Goal: Information Seeking & Learning: Learn about a topic

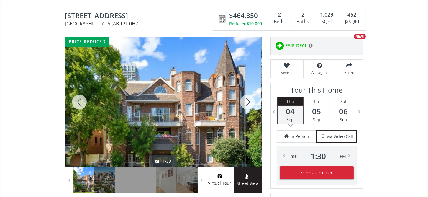
scroll to position [59, 0]
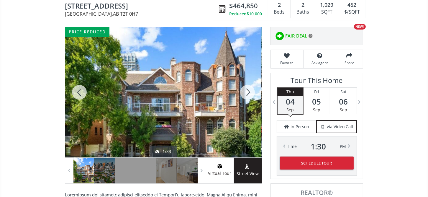
click at [248, 93] on div at bounding box center [247, 92] width 28 height 130
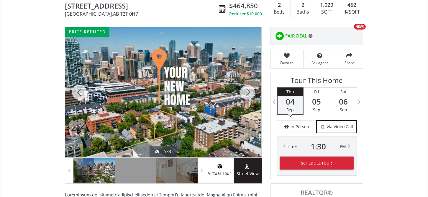
click at [247, 92] on div at bounding box center [247, 92] width 28 height 130
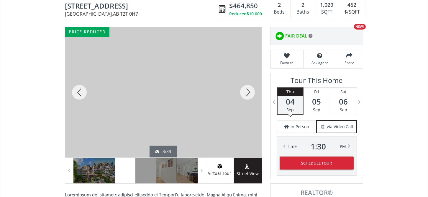
click at [247, 92] on div at bounding box center [247, 92] width 28 height 130
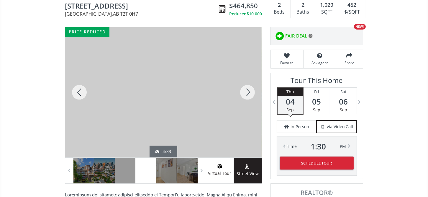
click at [247, 93] on div at bounding box center [247, 92] width 28 height 130
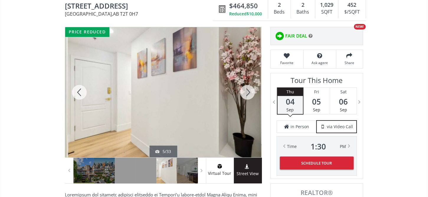
click at [247, 93] on div at bounding box center [247, 92] width 28 height 130
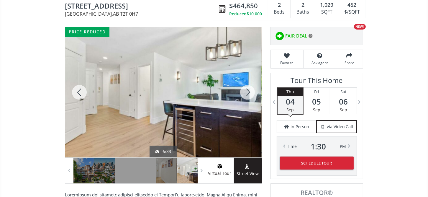
click at [247, 93] on div at bounding box center [247, 92] width 28 height 130
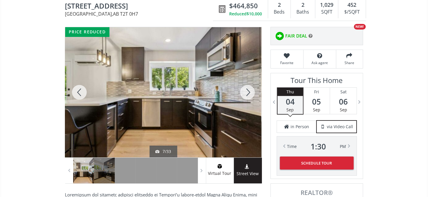
click at [247, 93] on div at bounding box center [247, 92] width 28 height 130
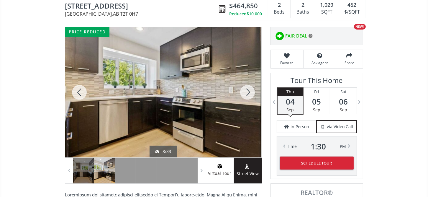
click at [247, 93] on div at bounding box center [247, 92] width 28 height 130
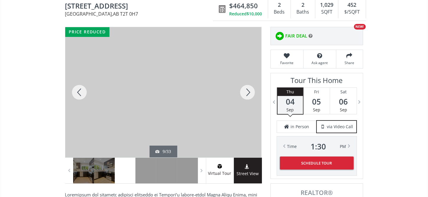
click at [247, 93] on div at bounding box center [247, 92] width 28 height 130
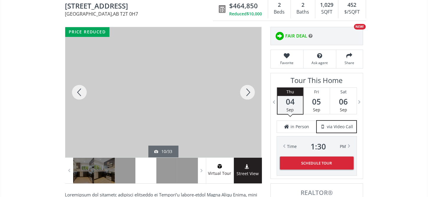
click at [247, 93] on div at bounding box center [247, 92] width 28 height 130
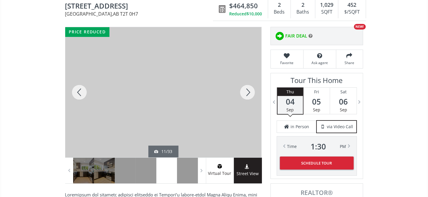
click at [247, 93] on div at bounding box center [247, 92] width 28 height 130
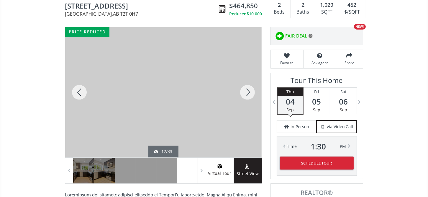
click at [247, 93] on div at bounding box center [247, 92] width 28 height 130
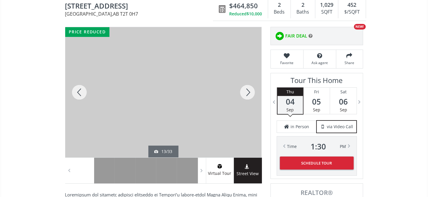
click at [247, 93] on div at bounding box center [247, 92] width 28 height 130
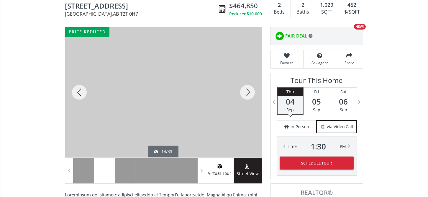
click at [247, 93] on div at bounding box center [247, 92] width 28 height 130
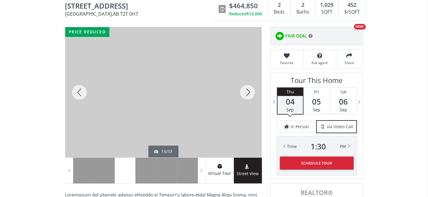
click at [247, 93] on div at bounding box center [247, 92] width 28 height 130
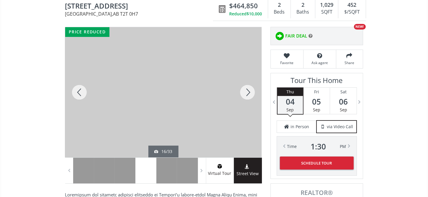
click at [247, 93] on div at bounding box center [247, 92] width 28 height 130
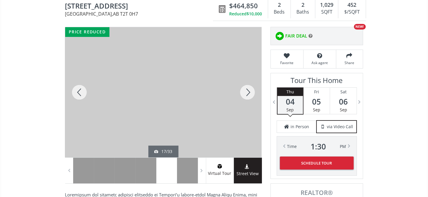
click at [247, 93] on div at bounding box center [247, 92] width 28 height 130
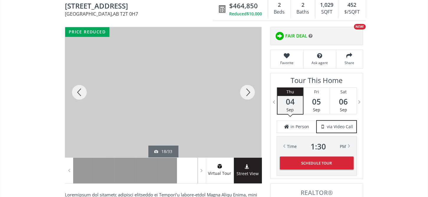
click at [247, 93] on div at bounding box center [247, 92] width 28 height 130
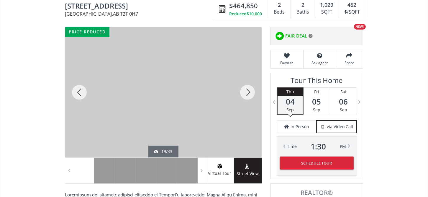
click at [247, 93] on div at bounding box center [247, 92] width 28 height 130
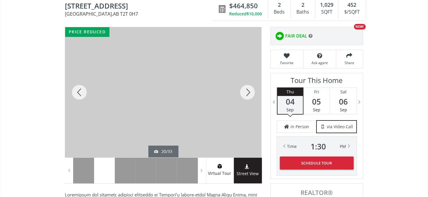
click at [247, 93] on div at bounding box center [247, 92] width 28 height 130
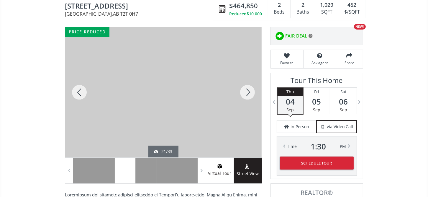
click at [247, 93] on div at bounding box center [247, 92] width 28 height 130
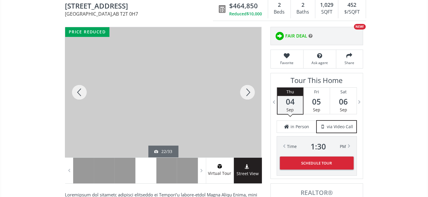
click at [247, 93] on div at bounding box center [247, 92] width 28 height 130
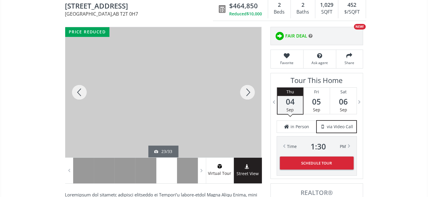
click at [247, 93] on div at bounding box center [247, 92] width 28 height 130
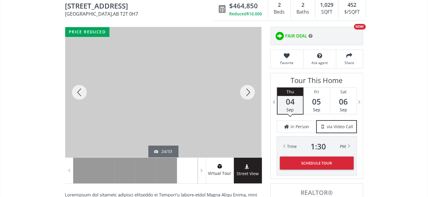
click at [247, 93] on div at bounding box center [247, 92] width 28 height 130
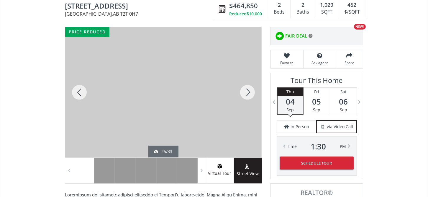
click at [247, 93] on div at bounding box center [247, 92] width 28 height 130
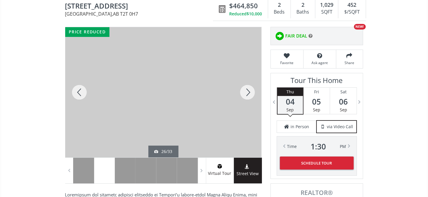
click at [247, 93] on div at bounding box center [247, 92] width 28 height 130
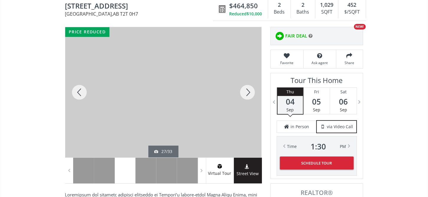
click at [247, 93] on div at bounding box center [247, 92] width 28 height 130
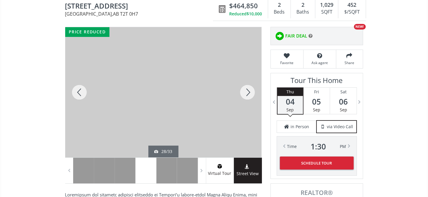
click at [247, 92] on div at bounding box center [247, 92] width 28 height 130
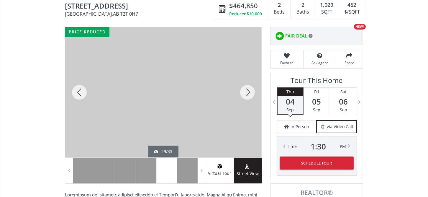
click at [247, 92] on div at bounding box center [247, 92] width 28 height 130
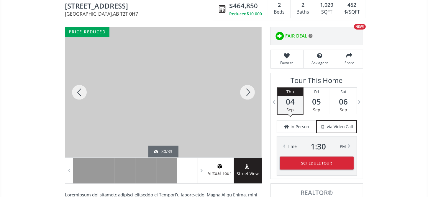
click at [247, 92] on div at bounding box center [247, 92] width 28 height 130
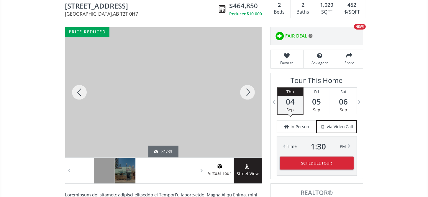
click at [247, 92] on div at bounding box center [247, 92] width 28 height 130
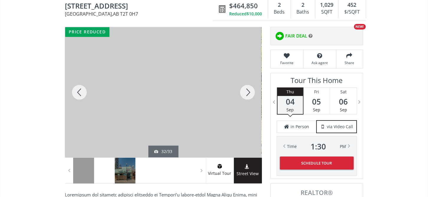
click at [247, 92] on div at bounding box center [247, 92] width 28 height 130
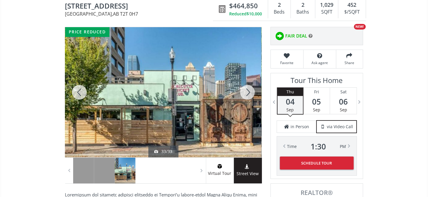
click at [247, 92] on div at bounding box center [247, 92] width 28 height 130
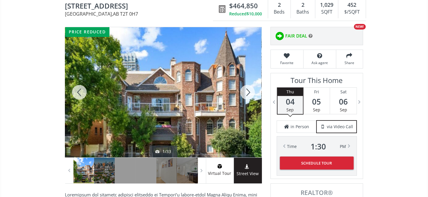
click at [247, 92] on div at bounding box center [247, 92] width 28 height 130
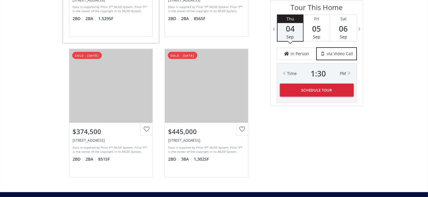
scroll to position [1327, 0]
